Goal: Information Seeking & Learning: Learn about a topic

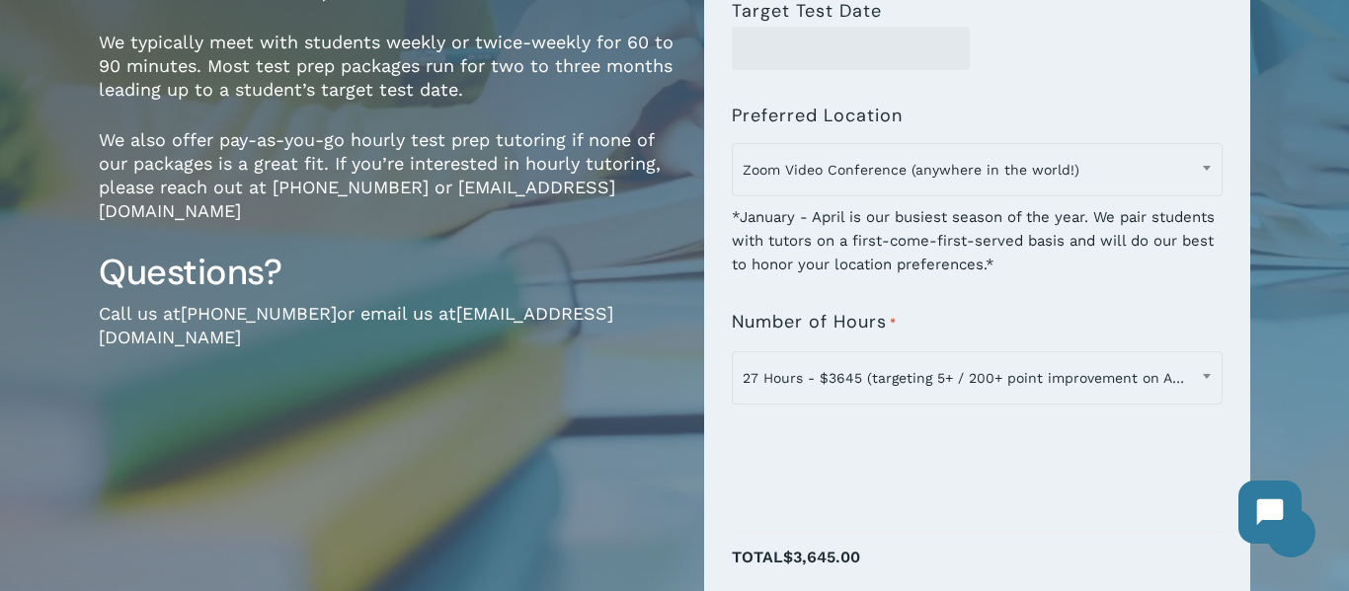
scroll to position [472, 0]
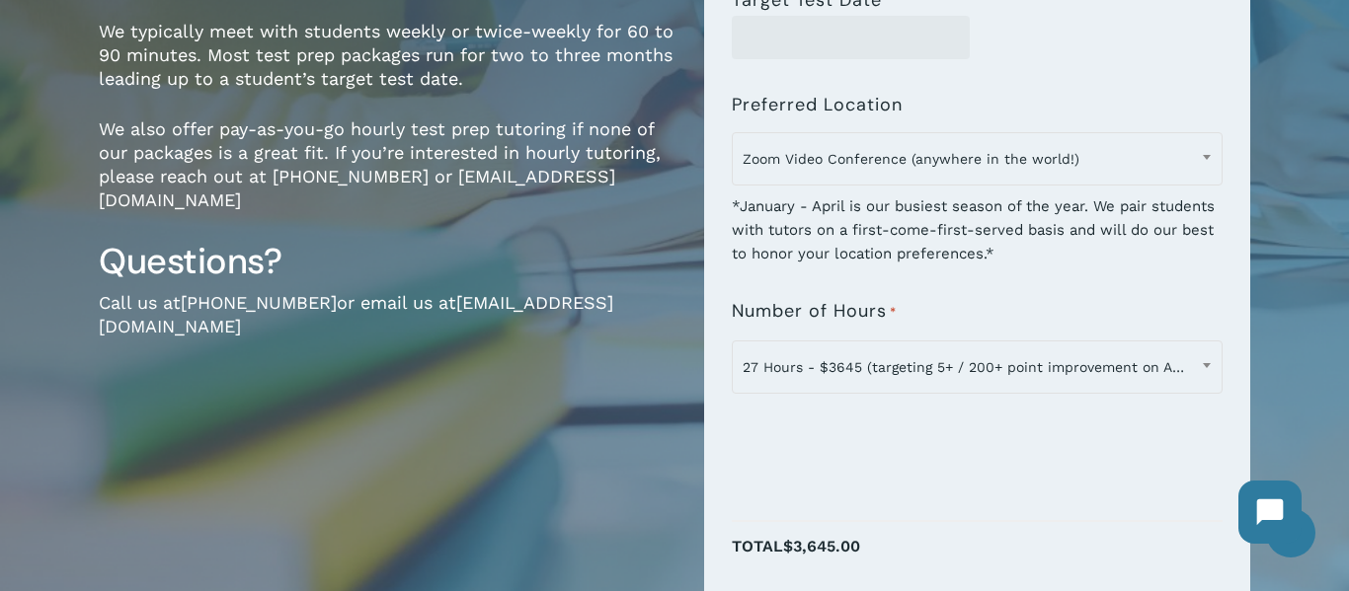
drag, startPoint x: 0, startPoint y: 0, endPoint x: 1348, endPoint y: 127, distance: 1353.9
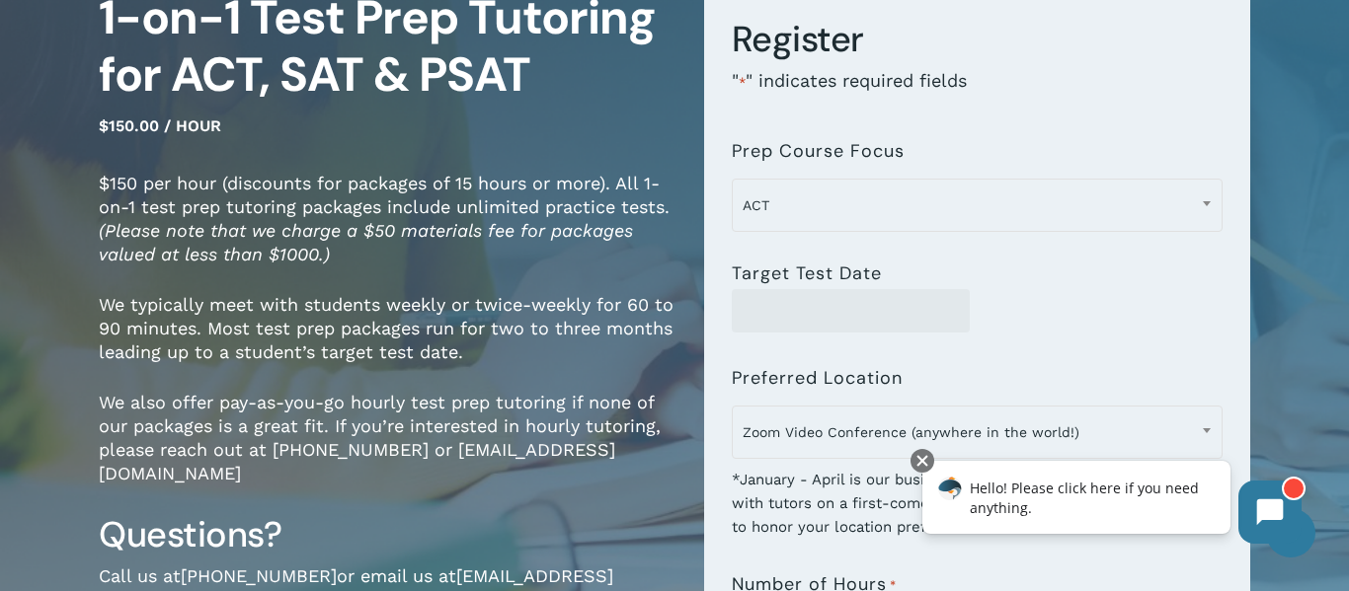
scroll to position [0, 0]
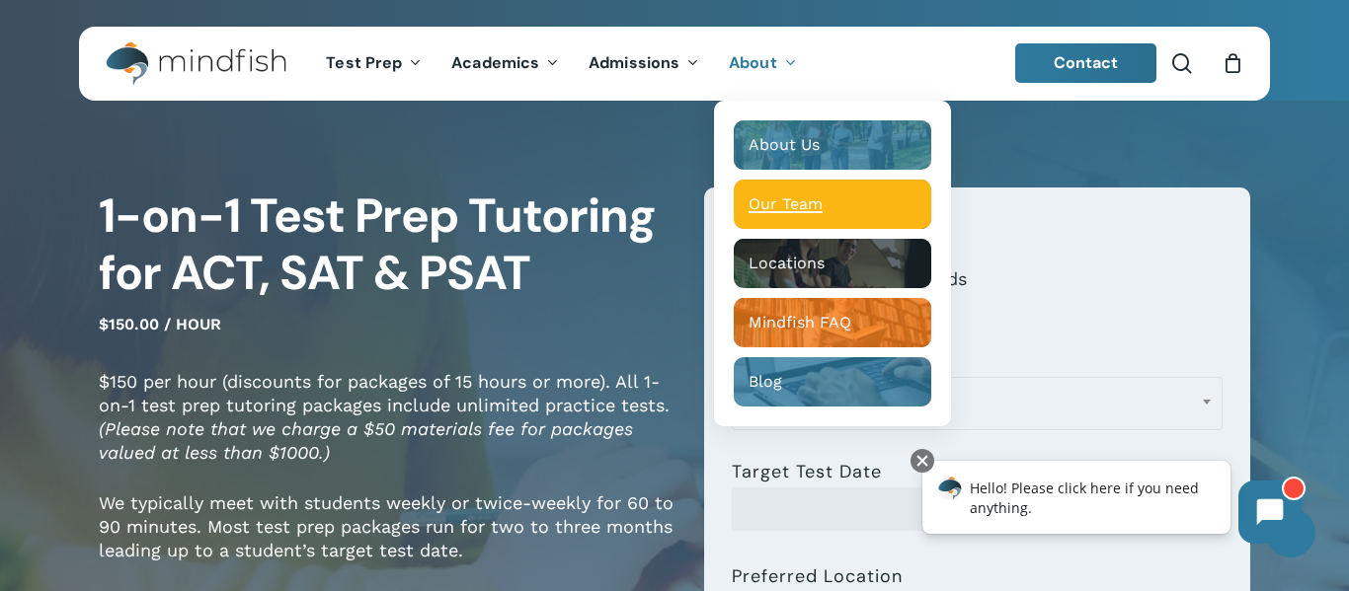
click at [787, 196] on span "Our Team" at bounding box center [785, 204] width 74 height 19
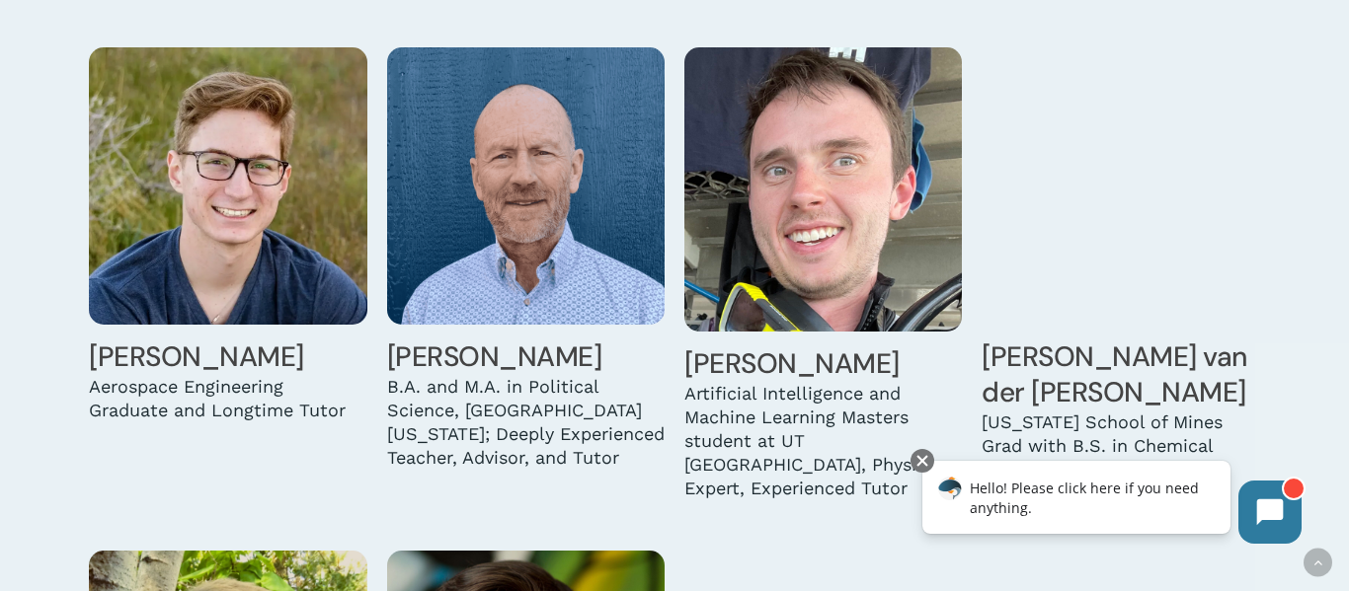
scroll to position [5415, 0]
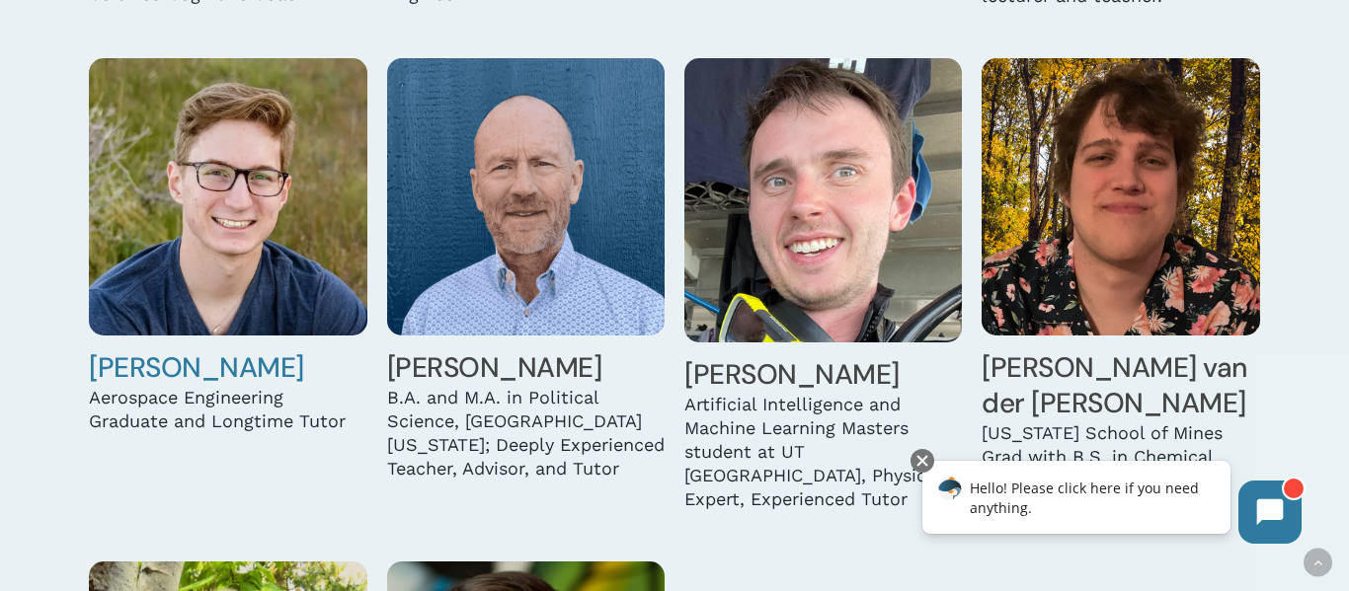
click at [268, 199] on img at bounding box center [227, 196] width 277 height 277
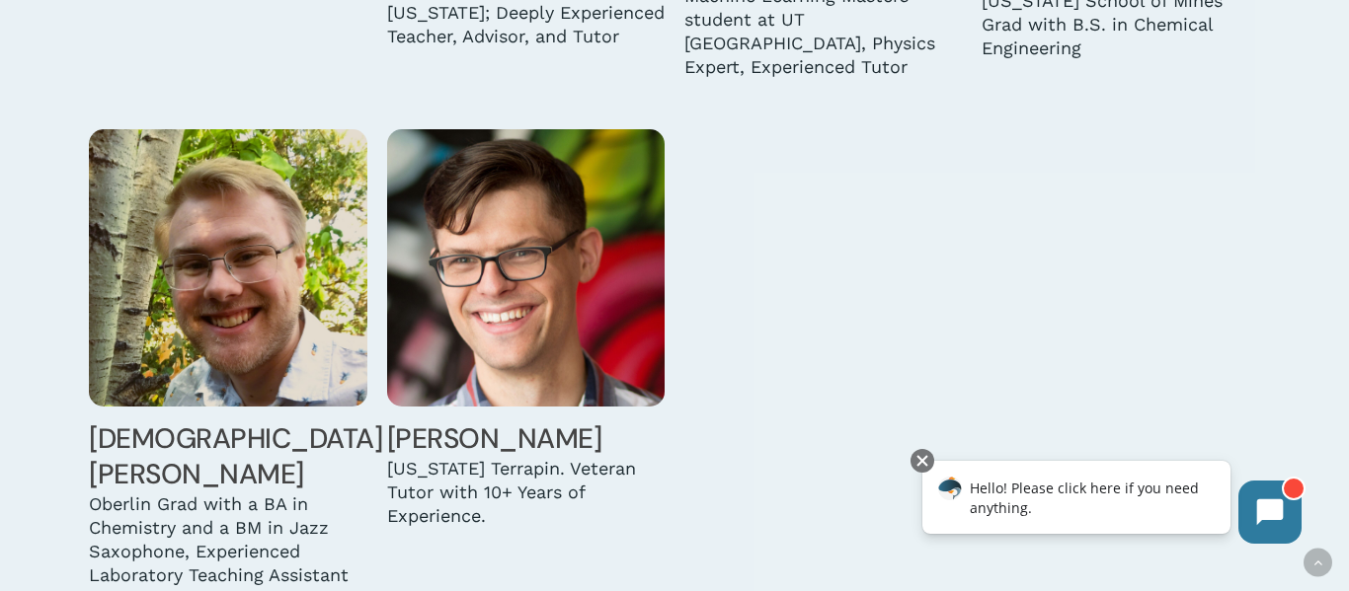
scroll to position [5850, 0]
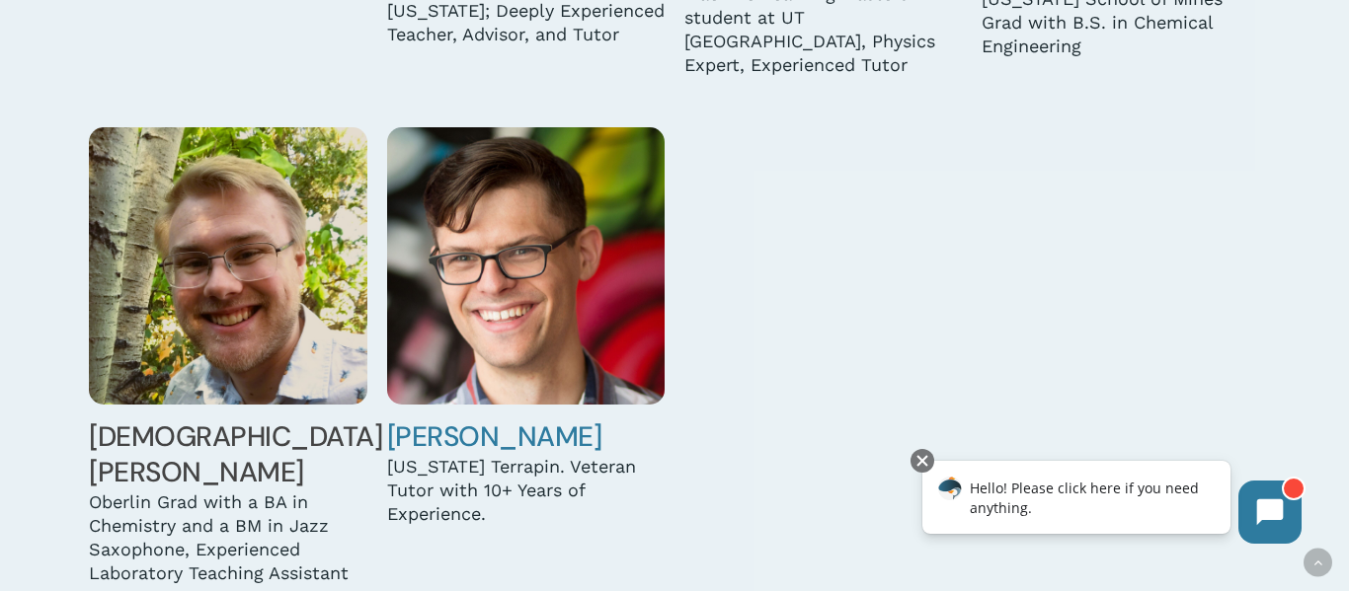
click at [586, 247] on img at bounding box center [525, 265] width 277 height 277
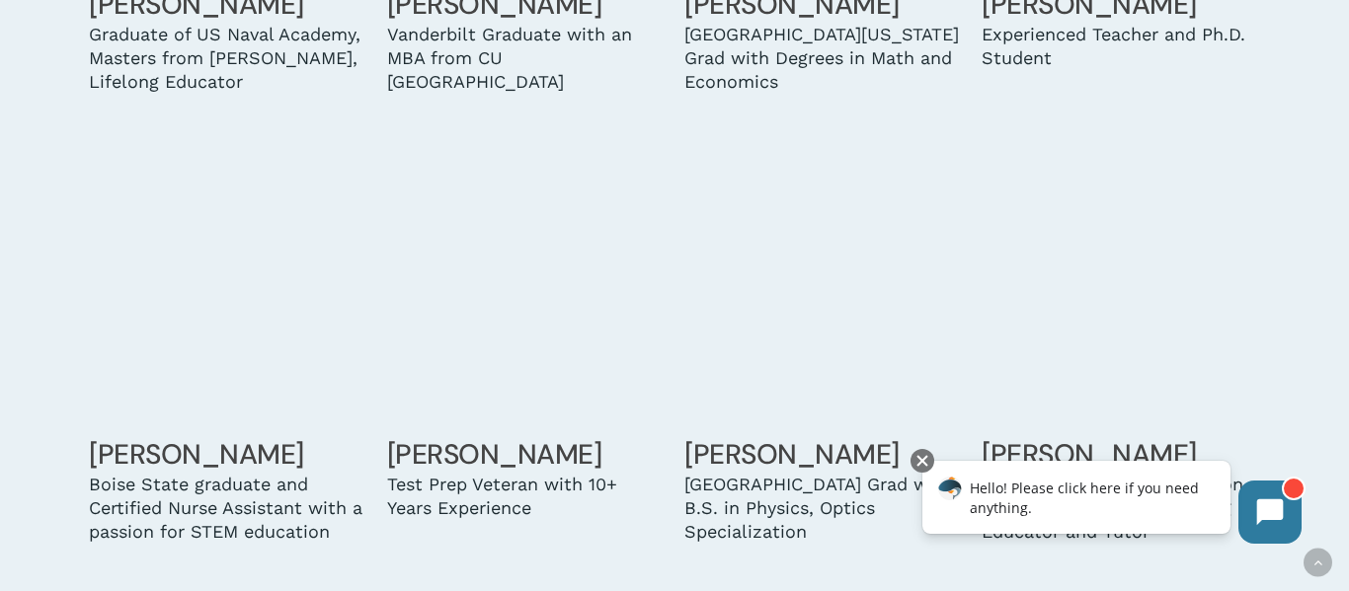
scroll to position [4388, 0]
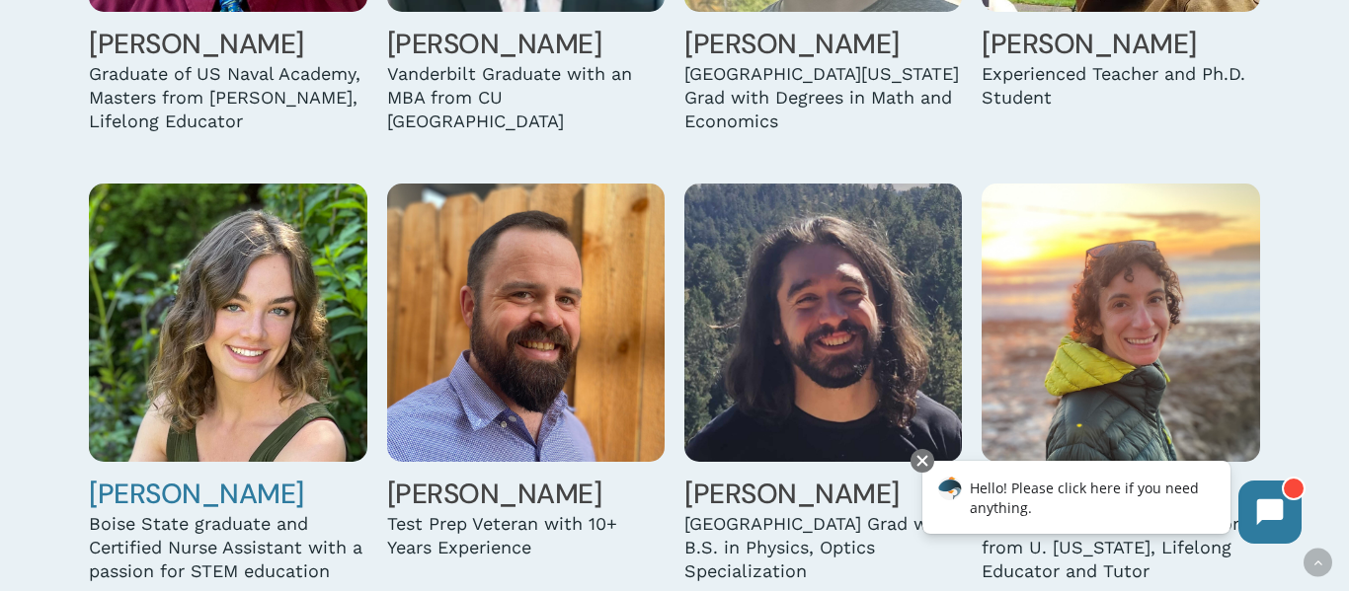
click at [283, 390] on img at bounding box center [227, 322] width 277 height 277
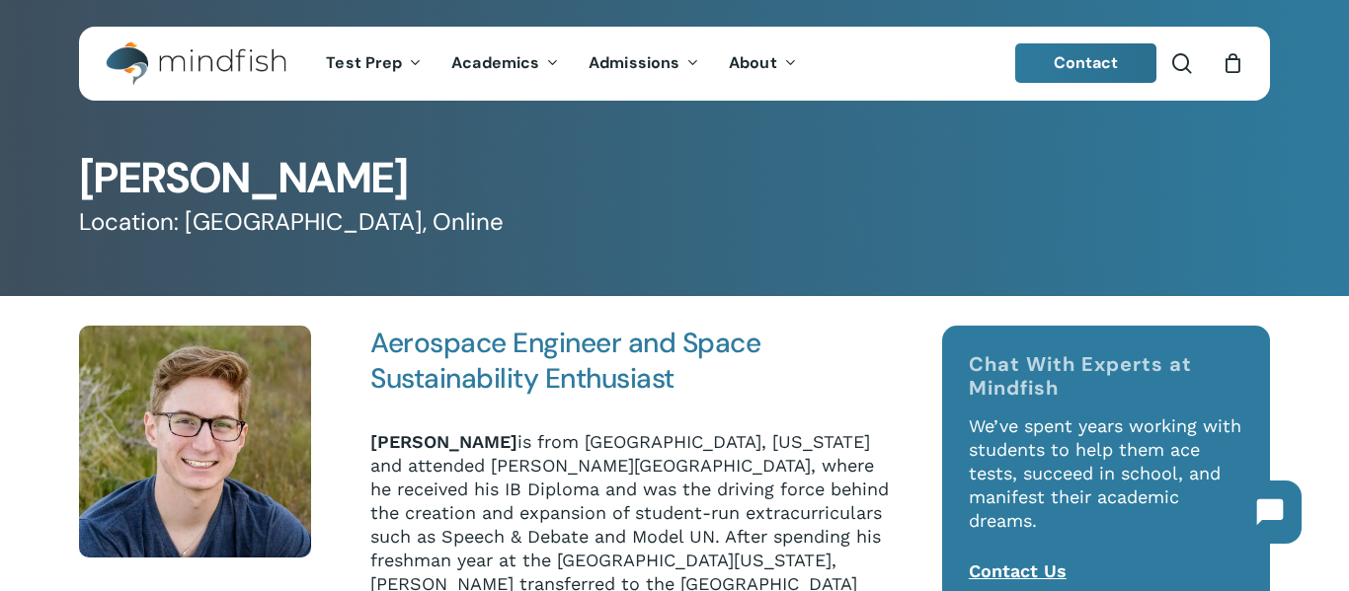
click at [607, 490] on p "Andrew Swackhamer is from Reno, Nevada and attended Earl Wooster High School, w…" at bounding box center [632, 598] width 524 height 335
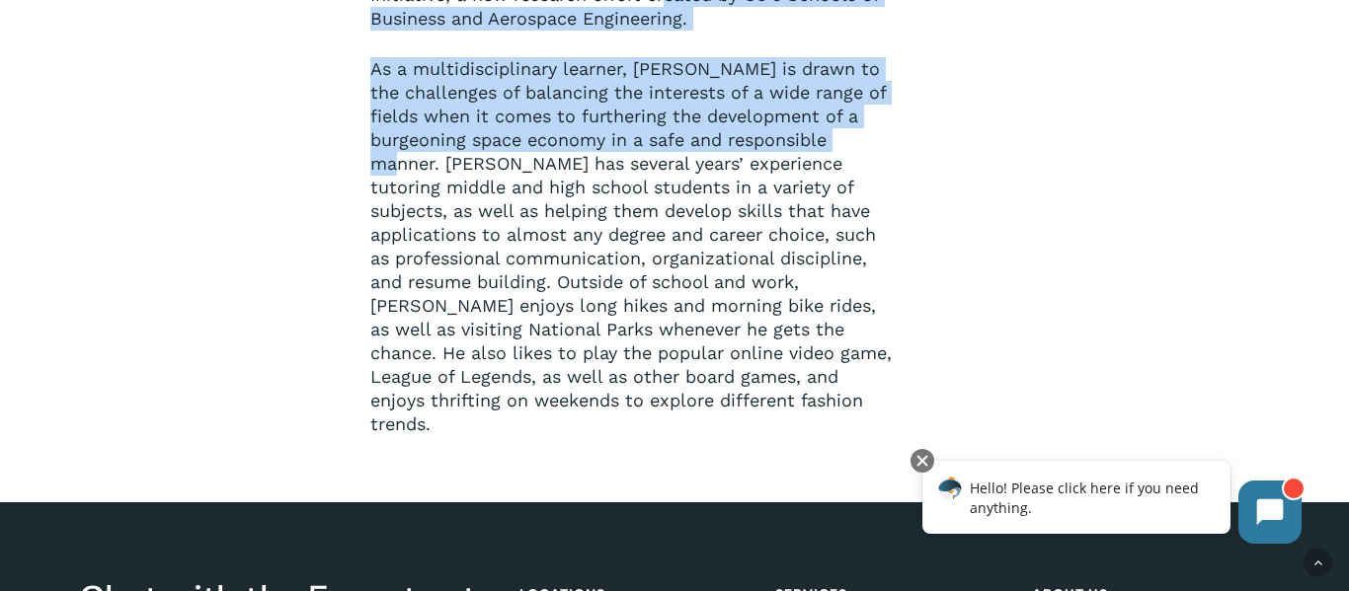
scroll to position [671, 0]
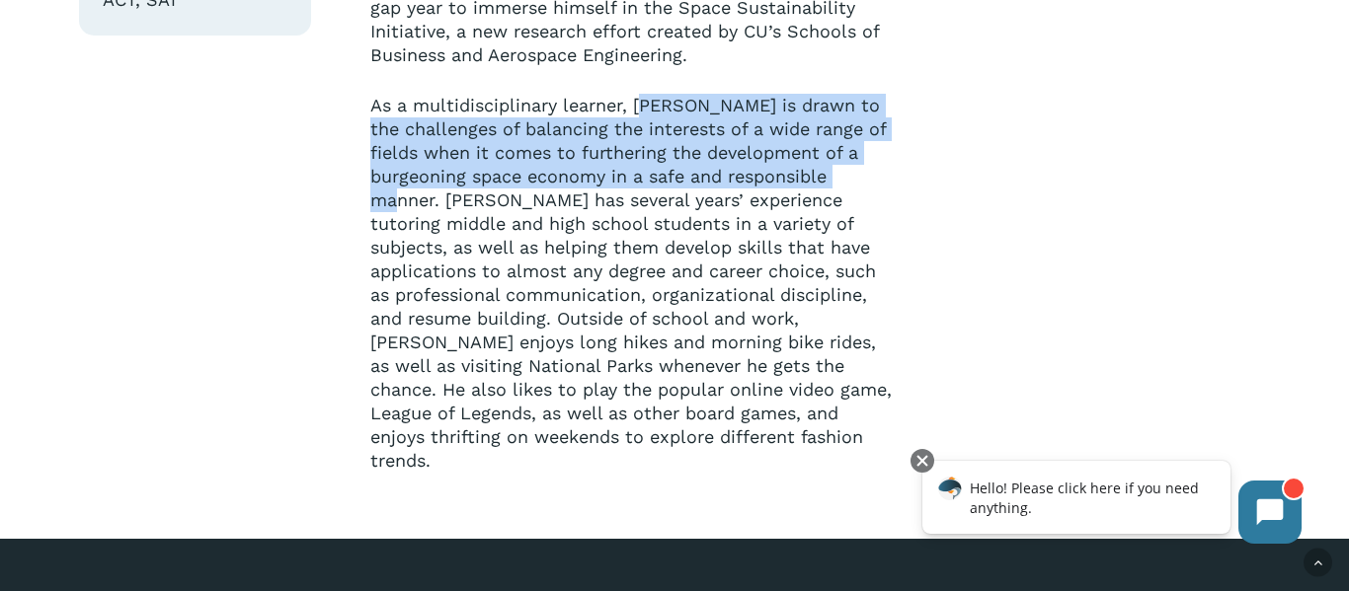
drag, startPoint x: 452, startPoint y: 218, endPoint x: 647, endPoint y: 77, distance: 240.4
click at [647, 94] on p "As a multidisciplinary learner, Andrew is drawn to the challenges of balancing …" at bounding box center [632, 283] width 524 height 379
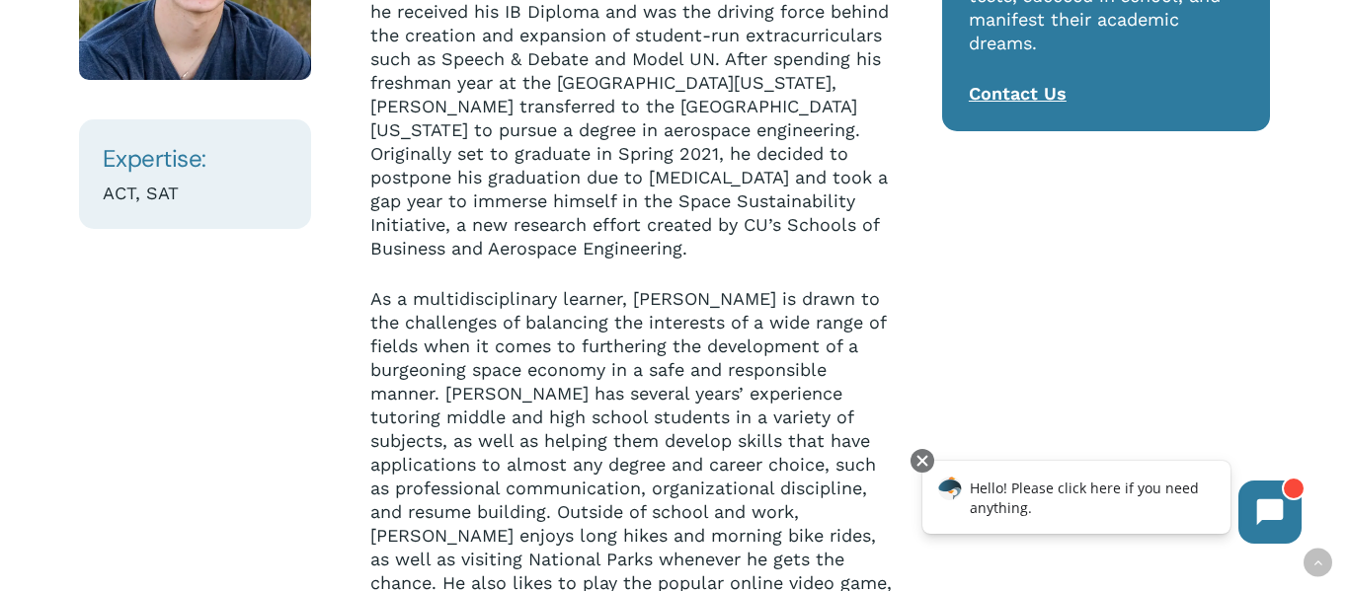
scroll to position [474, 0]
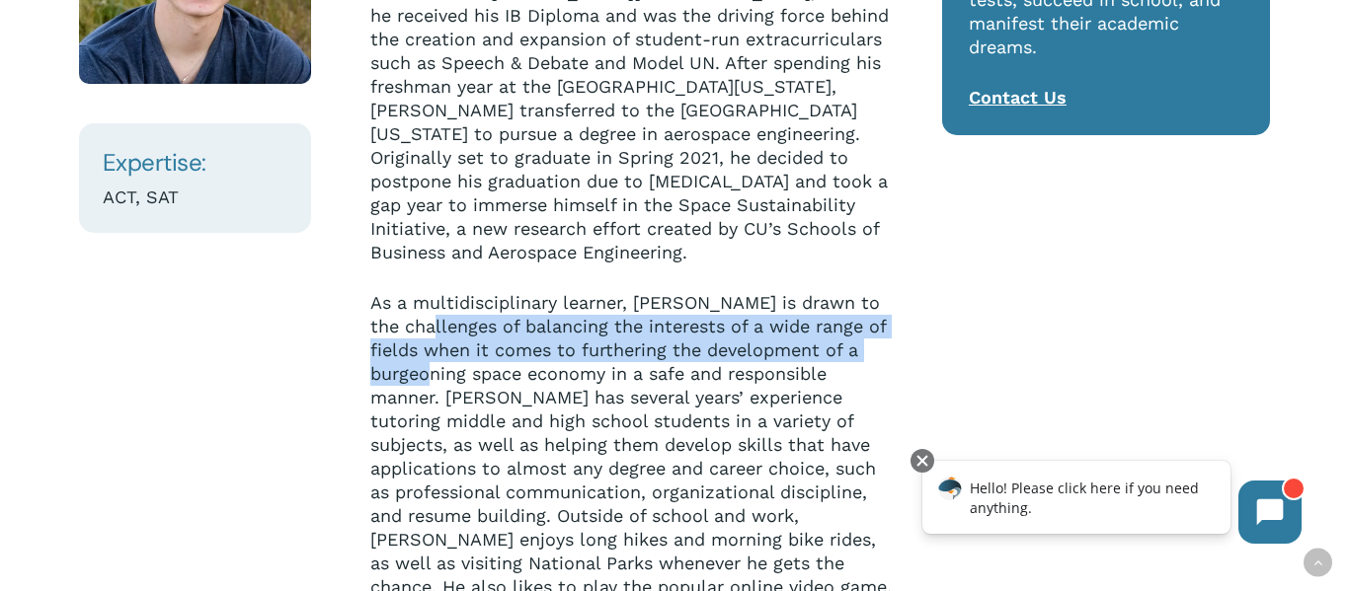
drag, startPoint x: 465, startPoint y: 305, endPoint x: 496, endPoint y: 355, distance: 58.9
click at [496, 355] on p "As a multidisciplinary learner, Andrew is drawn to the challenges of balancing …" at bounding box center [632, 480] width 524 height 379
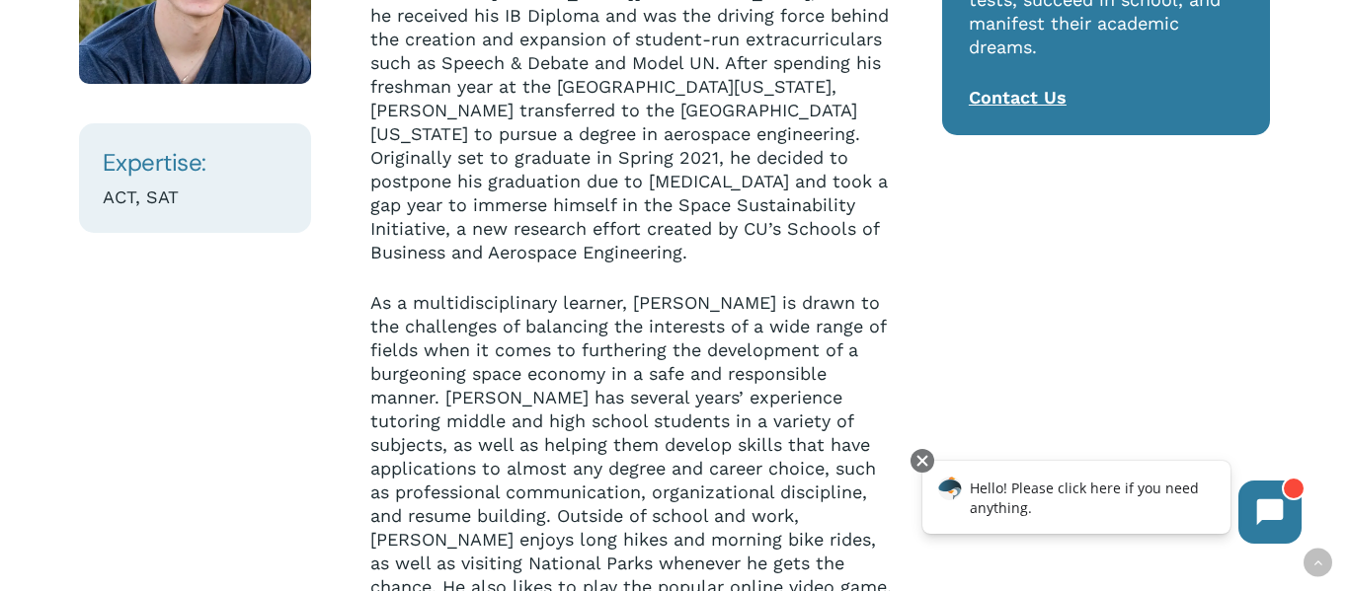
click at [464, 375] on p "As a multidisciplinary learner, Andrew is drawn to the challenges of balancing …" at bounding box center [632, 480] width 524 height 379
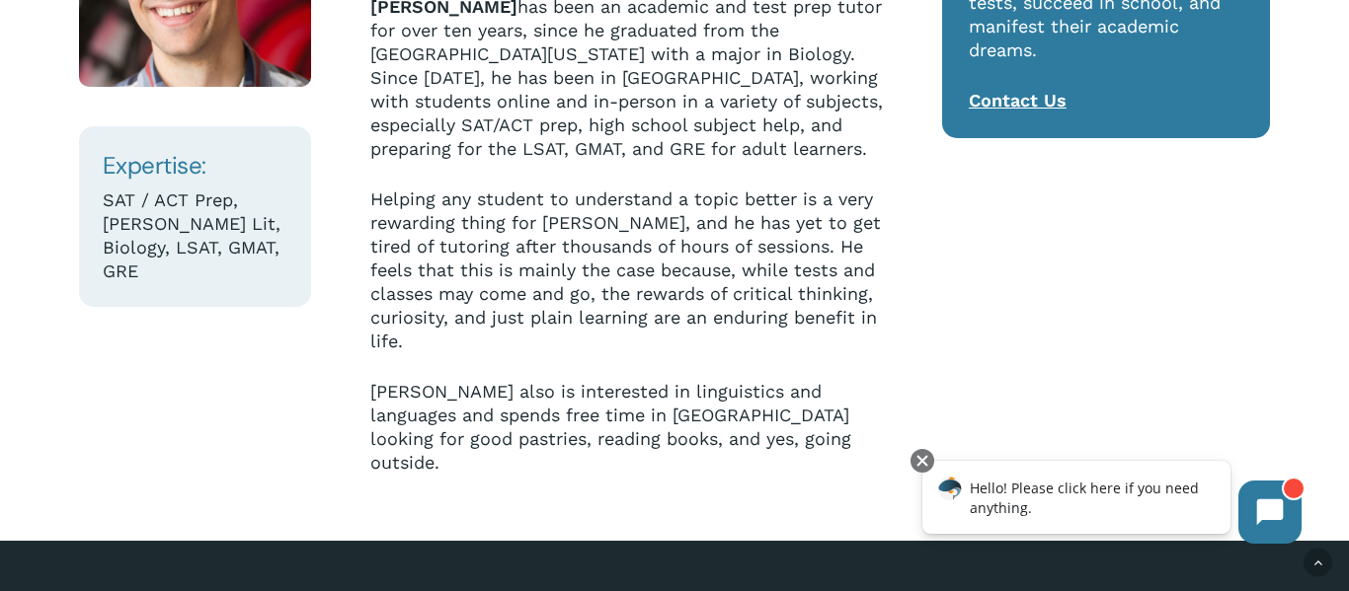
scroll to position [474, 0]
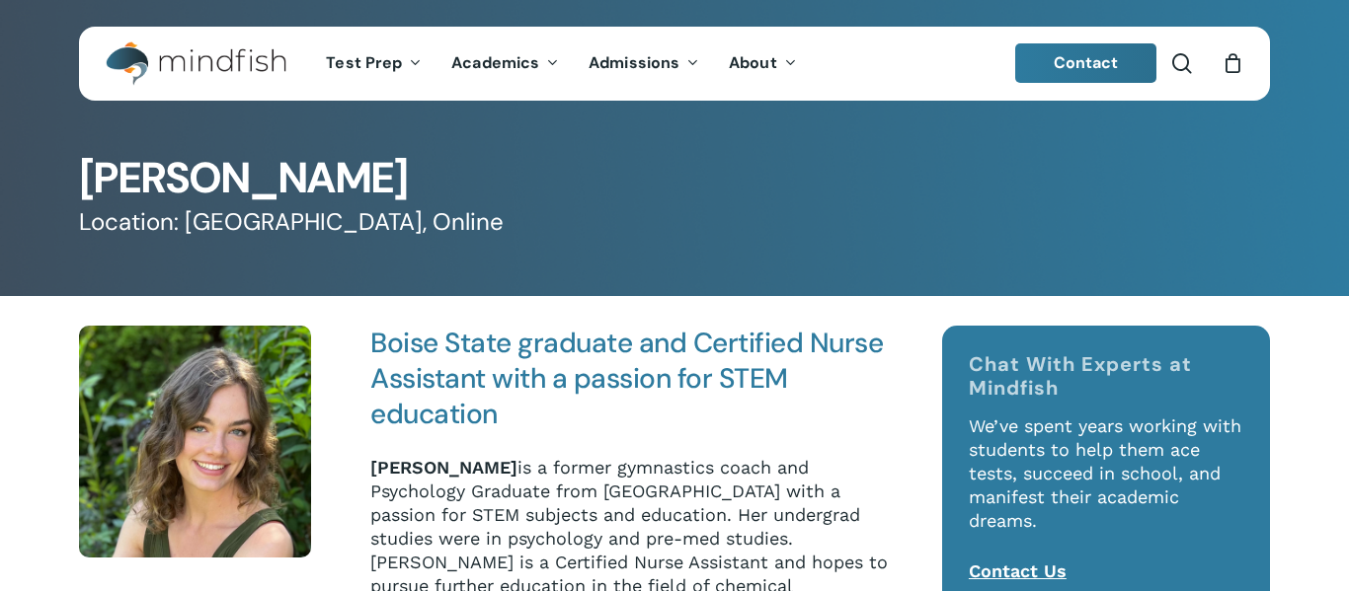
click at [515, 495] on p "Zoe Lister is a former gymnastics coach and Psychology Graduate from Boise Stat…" at bounding box center [632, 574] width 524 height 237
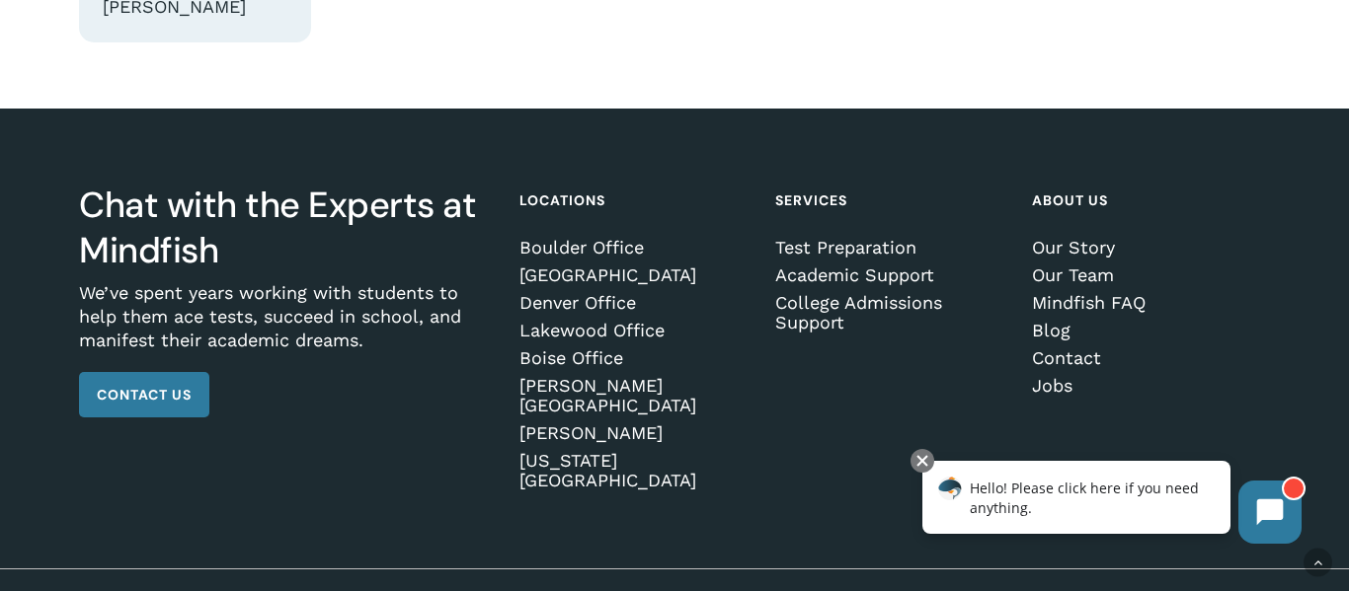
scroll to position [715, 0]
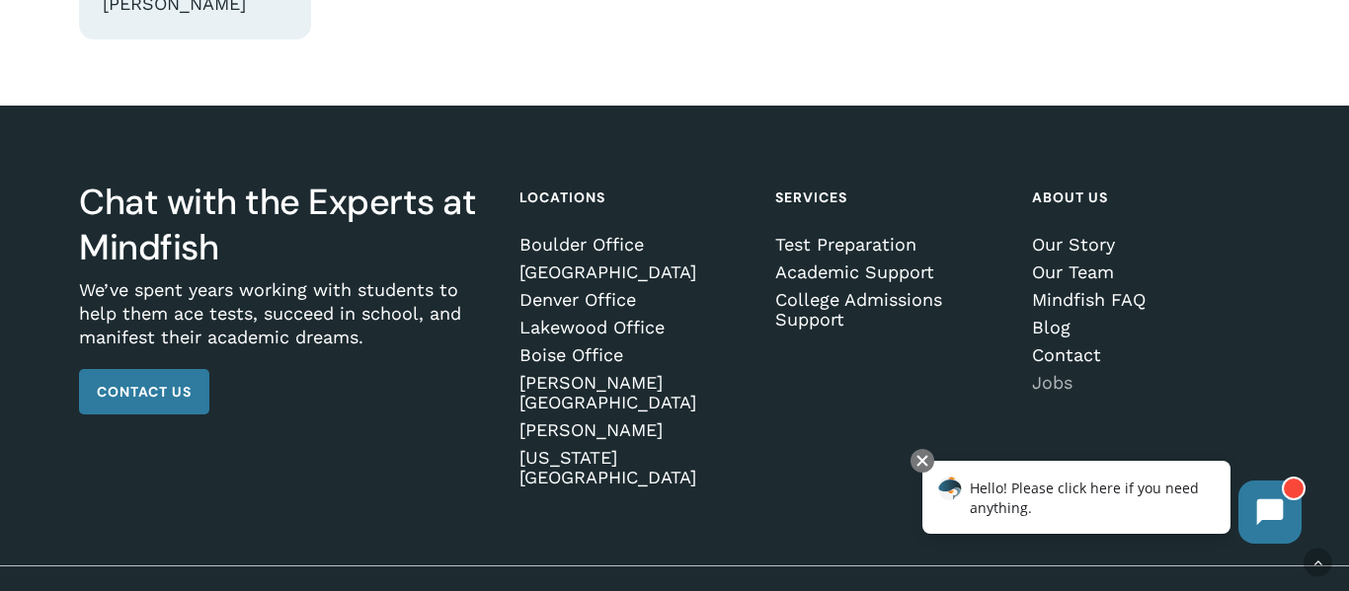
click at [1049, 385] on link "Jobs" at bounding box center [1148, 383] width 232 height 20
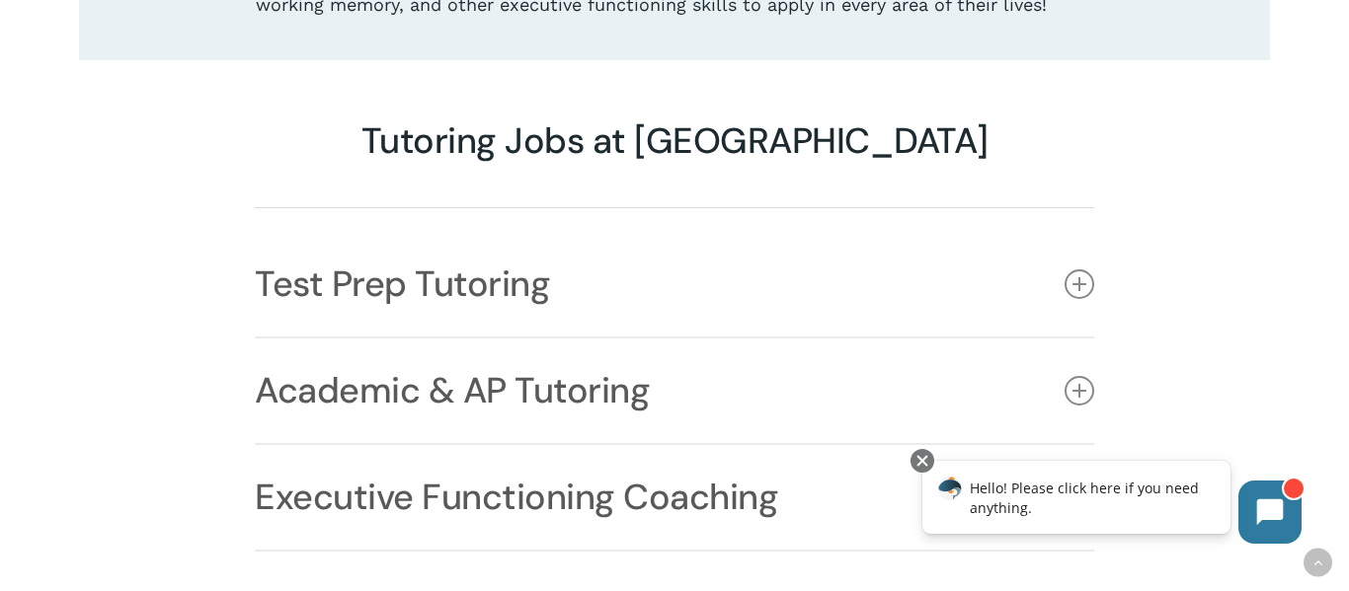
scroll to position [1537, 0]
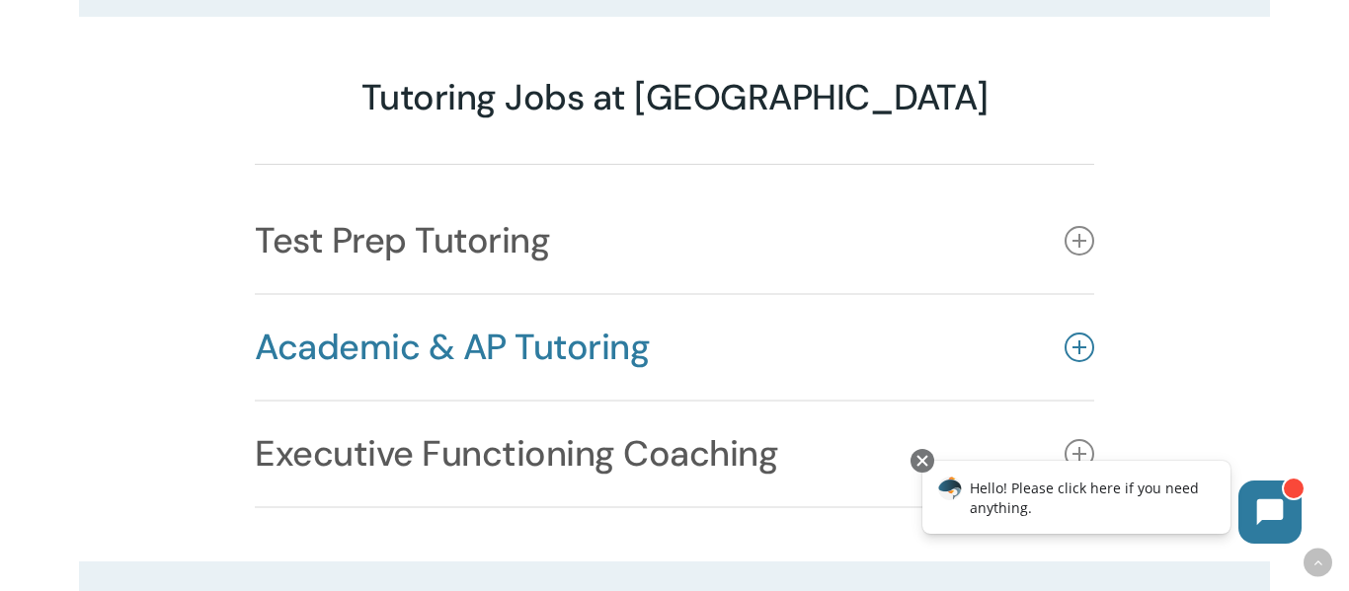
click at [1081, 333] on icon at bounding box center [1079, 348] width 30 height 30
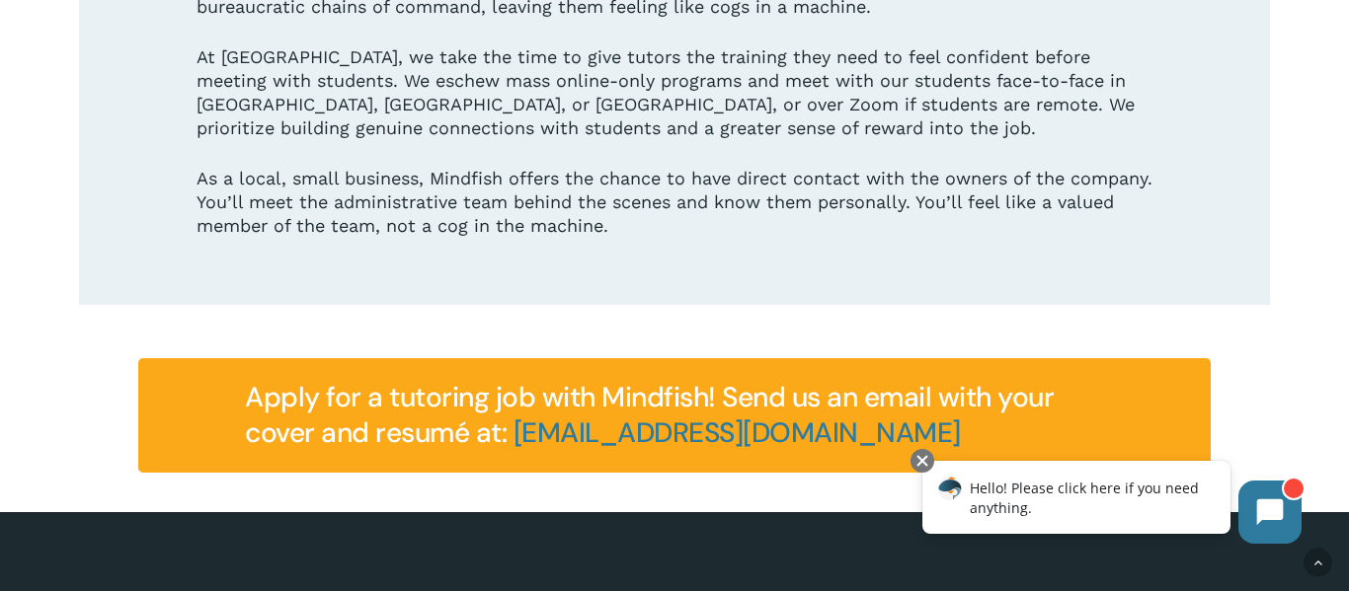
scroll to position [3011, 0]
